Goal: Information Seeking & Learning: Learn about a topic

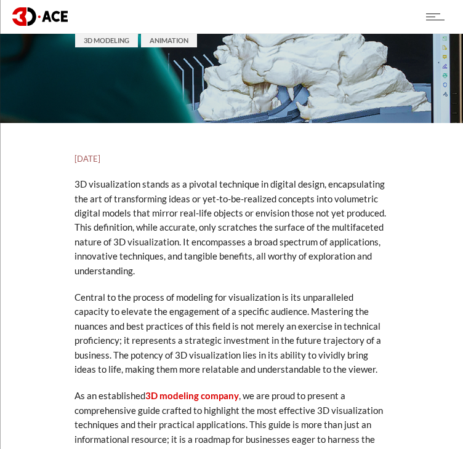
scroll to position [185, 0]
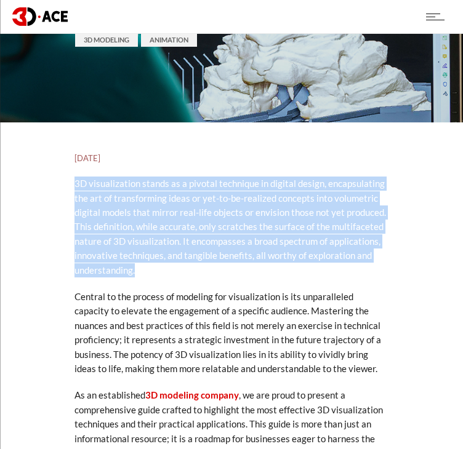
drag, startPoint x: 76, startPoint y: 181, endPoint x: 144, endPoint y: 270, distance: 111.9
click at [144, 270] on p "3D visualization stands as a pivotal technique in digital design, encapsulating…" at bounding box center [231, 227] width 314 height 101
copy p "3D visualization stands as a pivotal technique in digital design, encapsulating…"
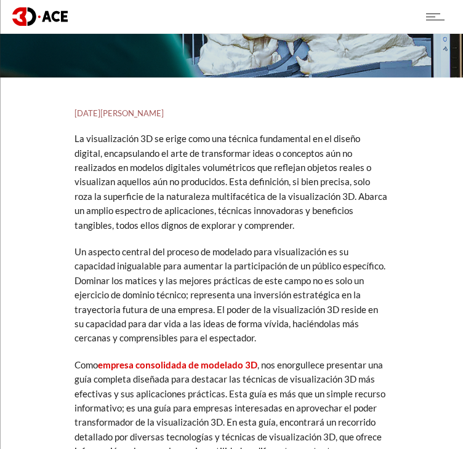
scroll to position [229, 0]
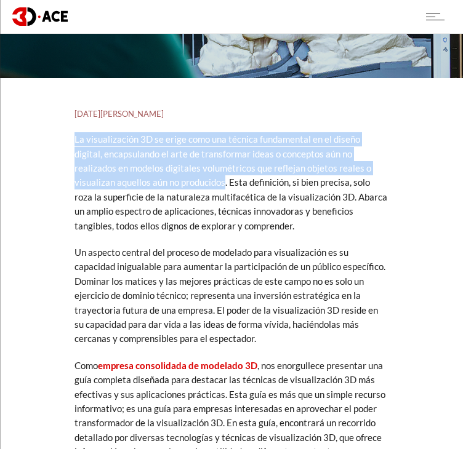
drag, startPoint x: 72, startPoint y: 140, endPoint x: 184, endPoint y: 186, distance: 121.1
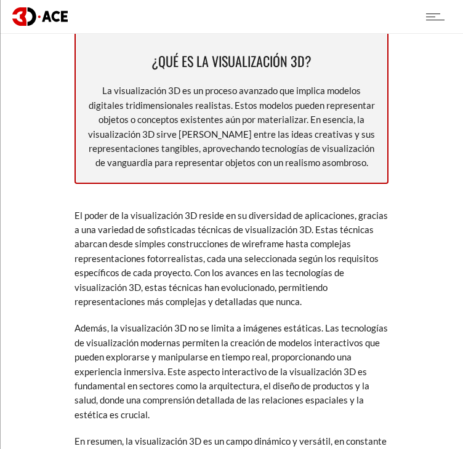
scroll to position [860, 0]
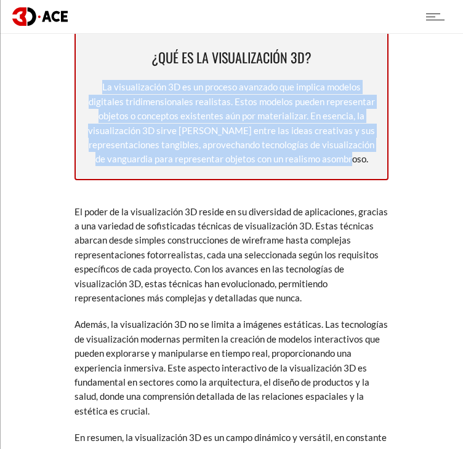
drag, startPoint x: 104, startPoint y: 84, endPoint x: 367, endPoint y: 162, distance: 274.2
click at [367, 162] on font "La visualización 3D es un proceso avanzado que implica modelos digitales tridim…" at bounding box center [231, 122] width 287 height 83
copy font "La visualización 3D es un proceso avanzado que implica modelos digitales tridim…"
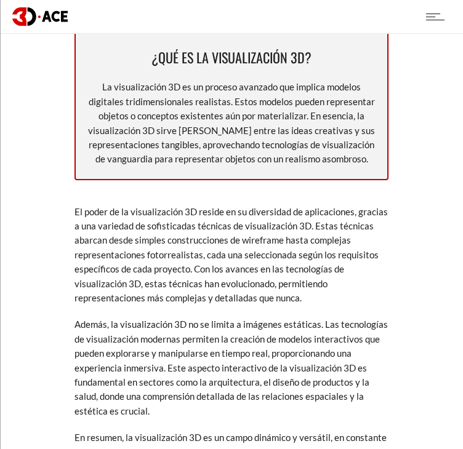
click at [367, 267] on p "El poder de la visualización 3D reside en su diversidad de aplicaciones, gracia…" at bounding box center [231, 255] width 314 height 101
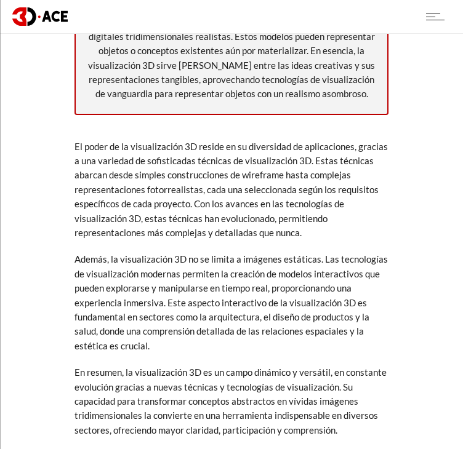
scroll to position [937, 0]
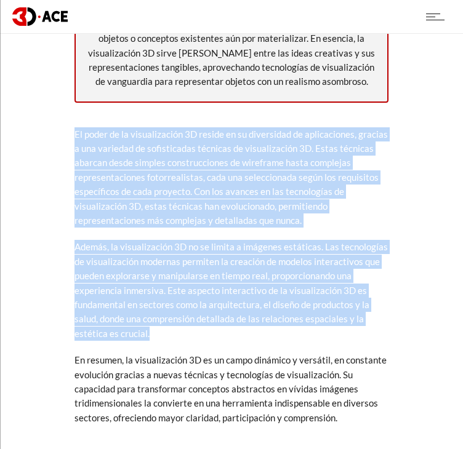
drag, startPoint x: 74, startPoint y: 133, endPoint x: 351, endPoint y: 327, distance: 338.7
copy div "El poder de la visualización 3D reside en su diversidad de aplicaciones, gracia…"
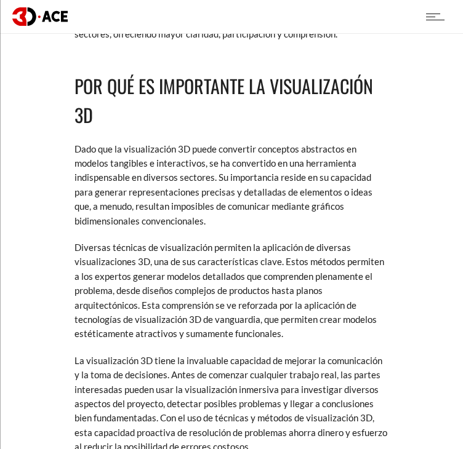
scroll to position [1322, 0]
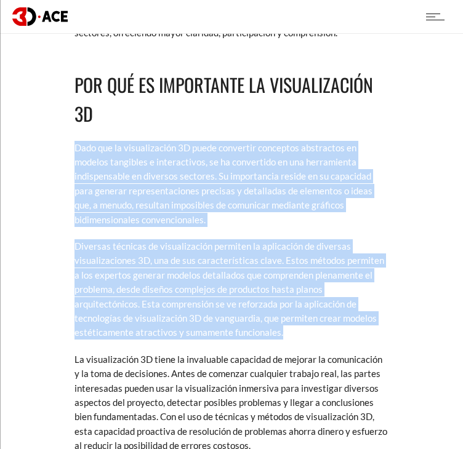
drag, startPoint x: 73, startPoint y: 146, endPoint x: 319, endPoint y: 330, distance: 307.5
copy div "Dado que la visualización 3D puede convertir conceptos abstractos en modelos ta…"
click at [364, 217] on p "Dado que la visualización 3D puede convertir conceptos abstractos en modelos ta…" at bounding box center [231, 184] width 314 height 86
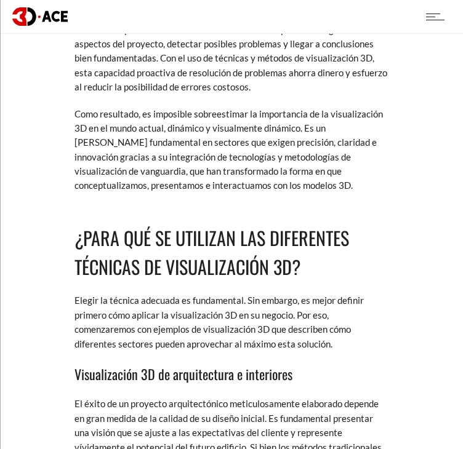
scroll to position [1691, 0]
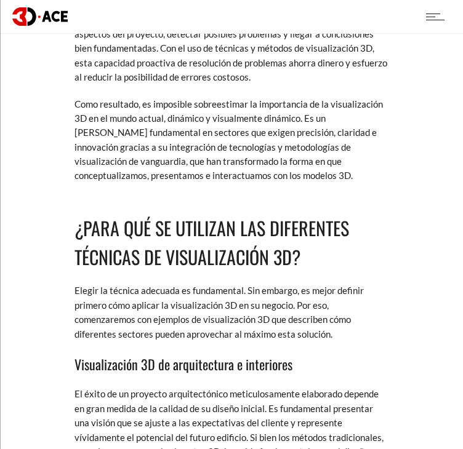
click at [300, 84] on p "La visualización 3D tiene la invaluable capacidad de mejorar la comunicación y …" at bounding box center [231, 34] width 314 height 101
